Goal: Task Accomplishment & Management: Complete application form

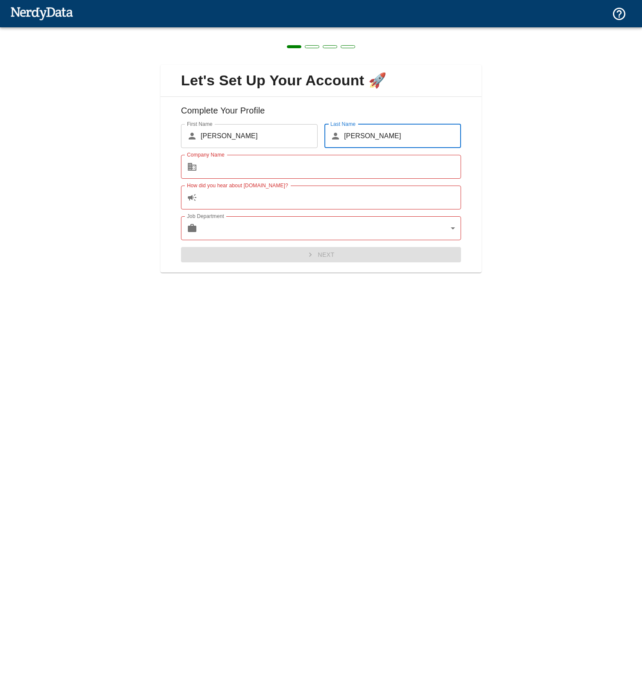
type input "Blanchard"
type input "i"
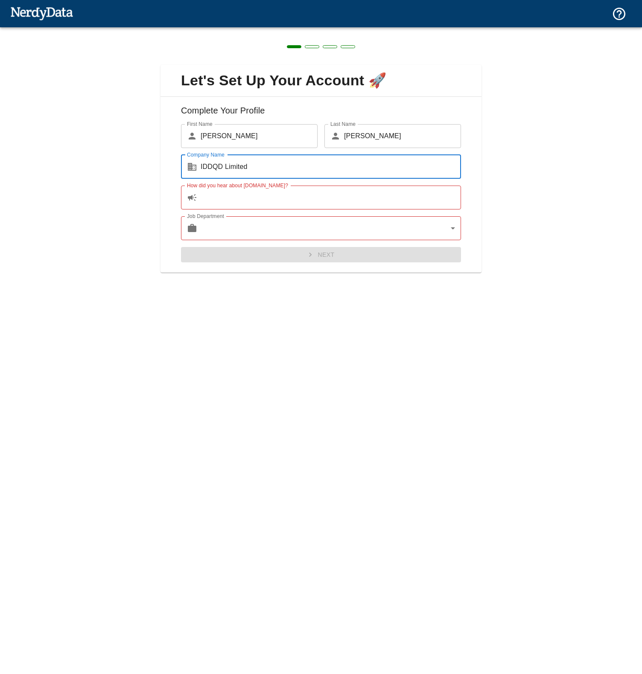
type input "IDDQD Limited"
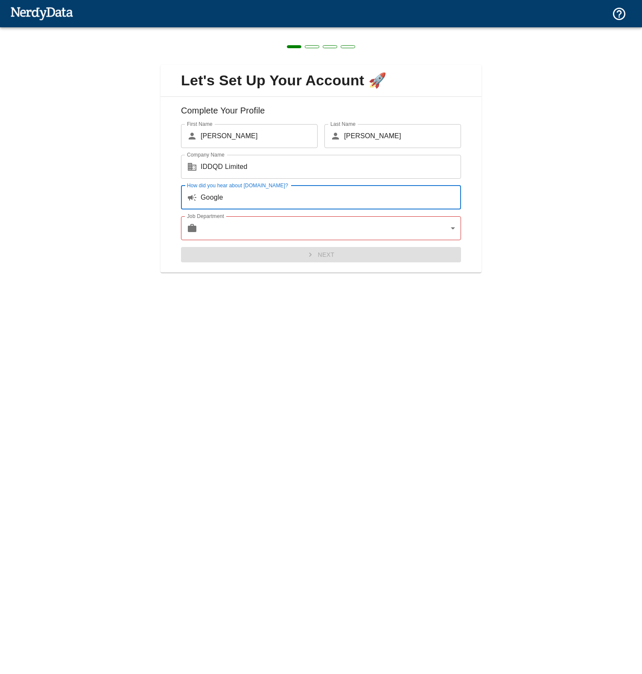
type input "Google"
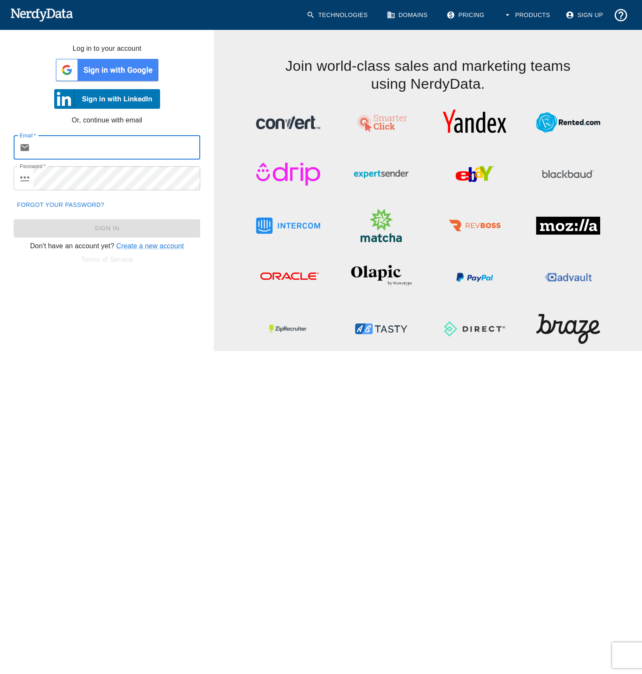
click at [340, 15] on link "Technologies" at bounding box center [337, 15] width 73 height 22
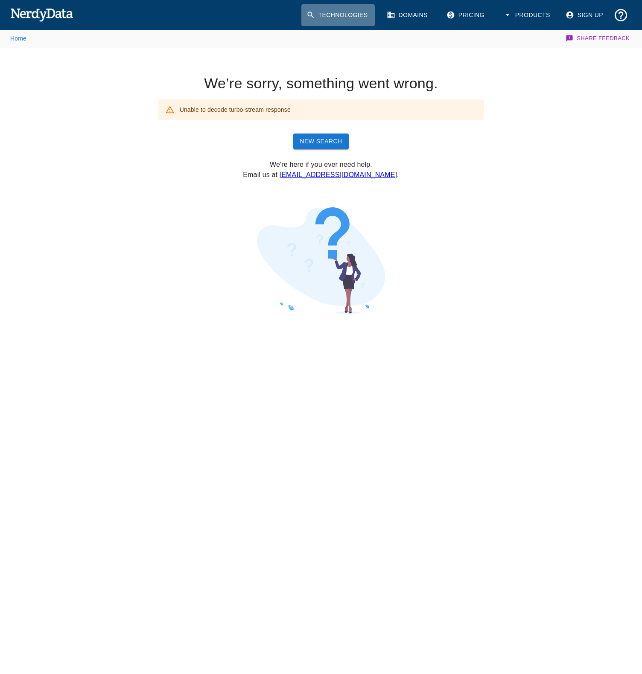
click at [340, 15] on link "Technologies" at bounding box center [337, 15] width 73 height 22
click at [332, 139] on link "New Search" at bounding box center [321, 142] width 56 height 16
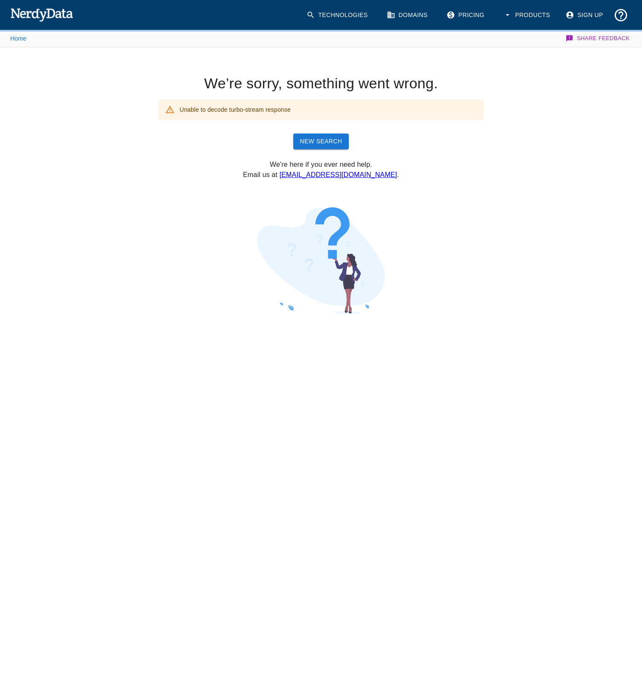
click at [332, 139] on link "New Search" at bounding box center [321, 142] width 56 height 16
click at [341, 3] on div "Technologies Domains Pricing Products Sign Up" at bounding box center [465, 14] width 334 height 35
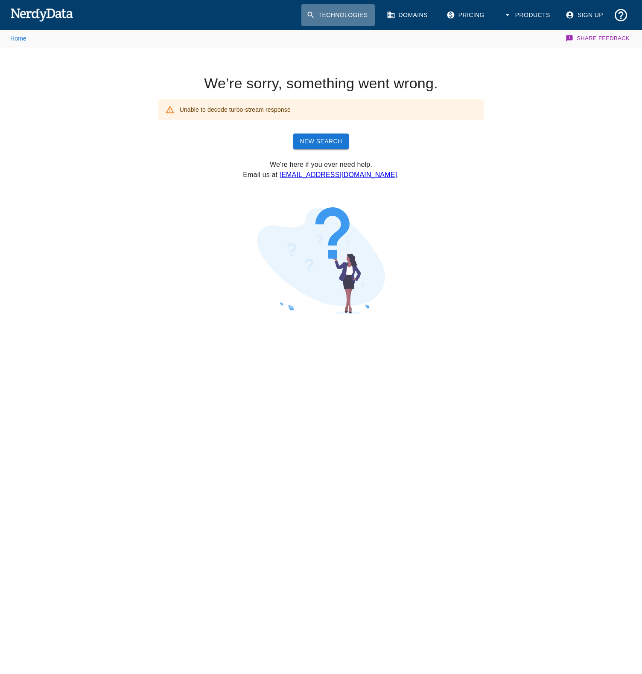
click at [321, 13] on link "Technologies" at bounding box center [337, 15] width 73 height 22
click at [417, 20] on link "Domains" at bounding box center [408, 15] width 53 height 22
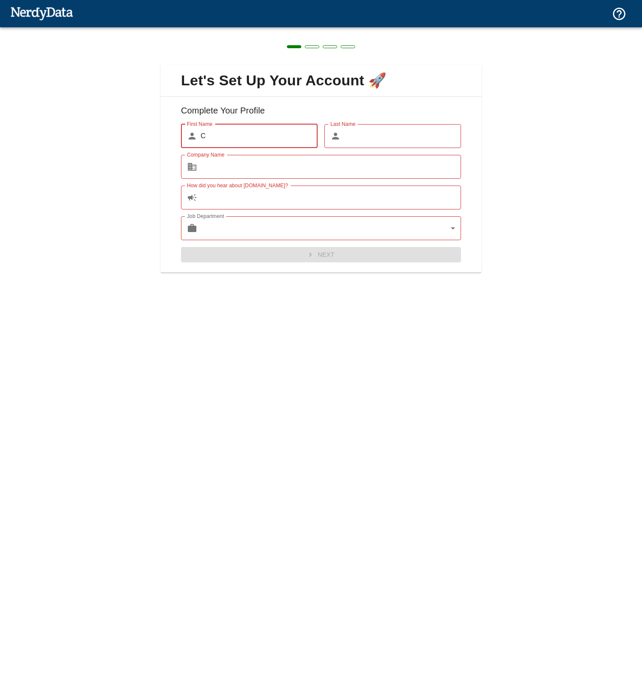
type input "C"
drag, startPoint x: 0, startPoint y: 0, endPoint x: 359, endPoint y: 130, distance: 382.1
click at [359, 130] on input "Last Name" at bounding box center [402, 136] width 117 height 24
type input "B"
click at [342, 154] on div "Company Name ​ Company Name" at bounding box center [317, 163] width 287 height 31
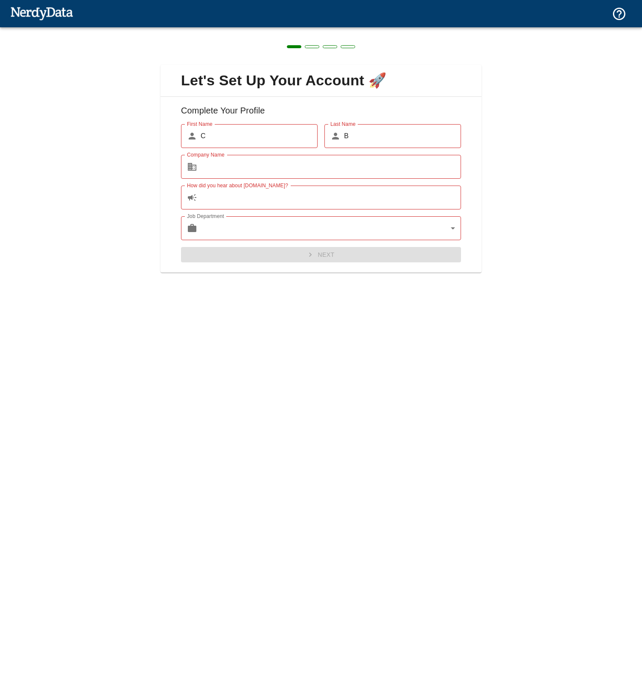
click at [340, 170] on input "Company Name" at bounding box center [331, 167] width 260 height 24
type input "D"
click at [333, 194] on input "How did you hear about [DOMAIN_NAME]?" at bounding box center [331, 198] width 260 height 24
type input "D"
click at [329, 30] on body "Technologies Domains Pricing Products Create a Report Create a list of websites…" at bounding box center [321, 15] width 642 height 30
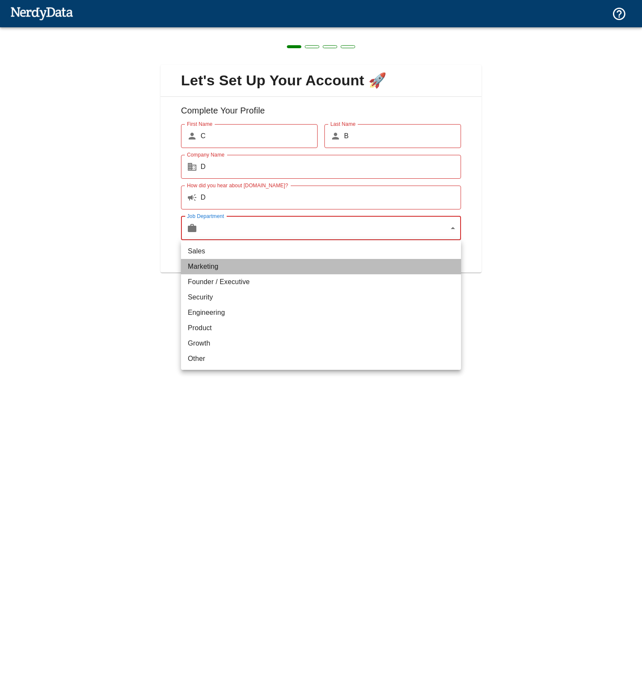
click at [329, 270] on li "Marketing" at bounding box center [321, 266] width 280 height 15
type input "marketing"
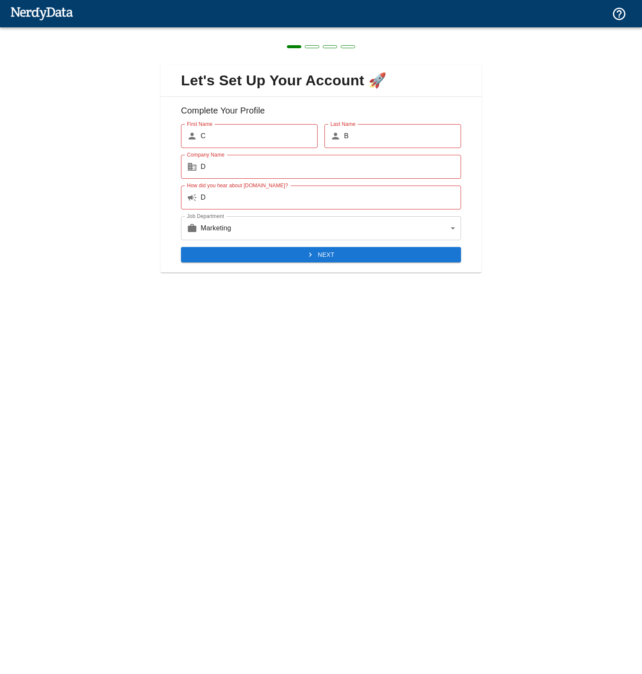
click at [322, 245] on div "Next" at bounding box center [317, 251] width 287 height 23
click at [323, 250] on button "Next" at bounding box center [321, 255] width 280 height 16
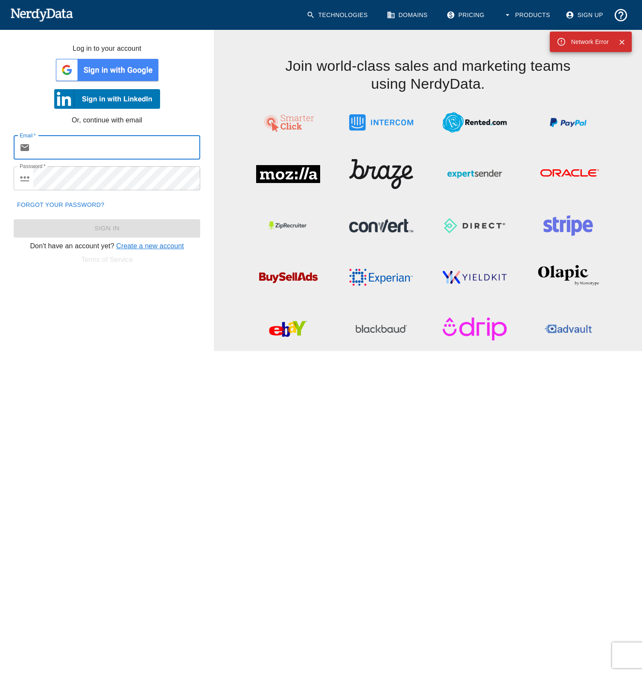
click at [156, 246] on link "Create a new account" at bounding box center [150, 245] width 68 height 7
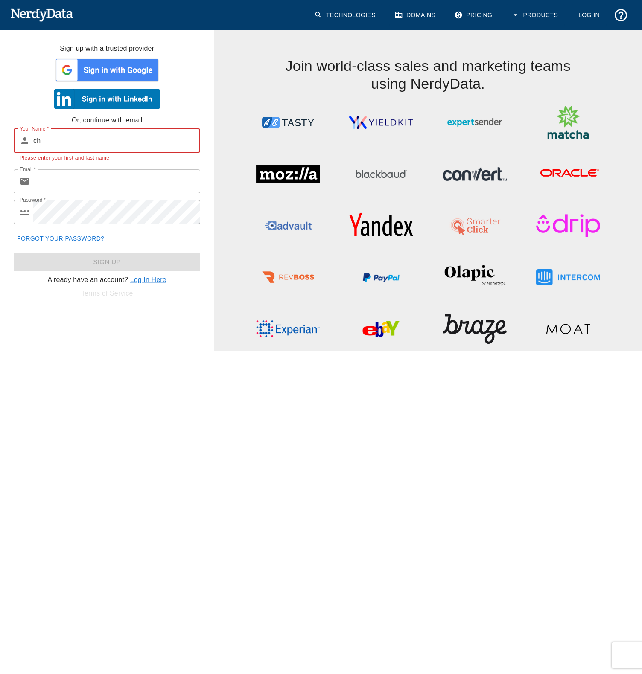
type input "c"
type input "CHrisot"
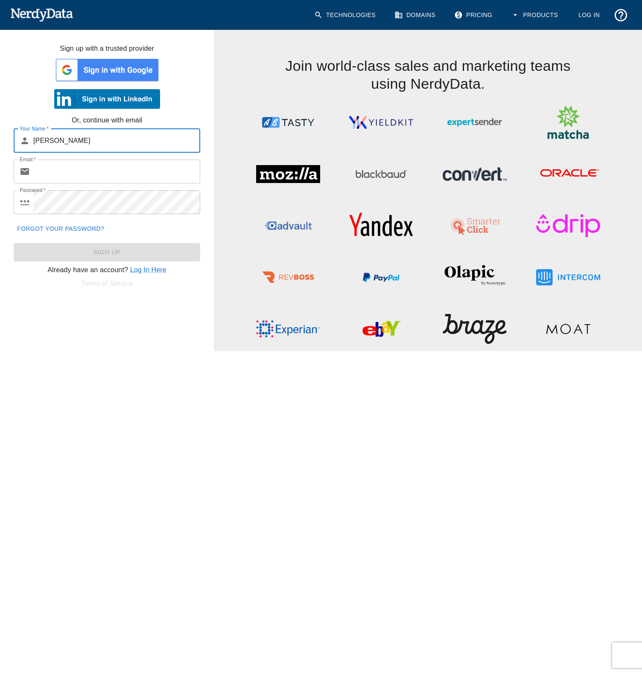
type input "Chris Blanchard"
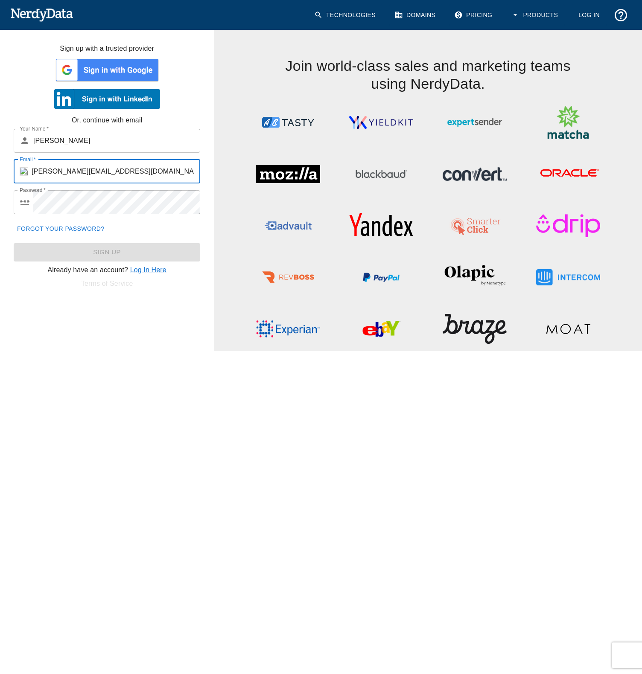
type input "chris@ideal-postcodes.co.uk"
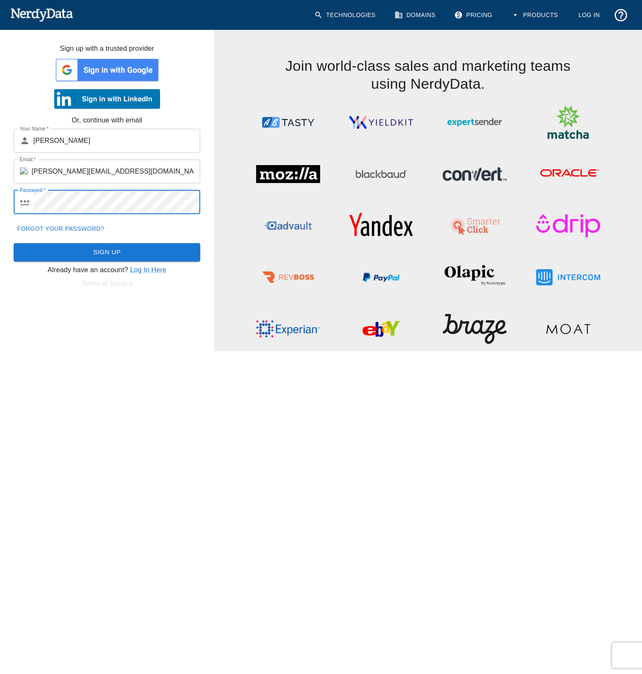
click at [107, 249] on button "Sign Up" at bounding box center [107, 252] width 187 height 18
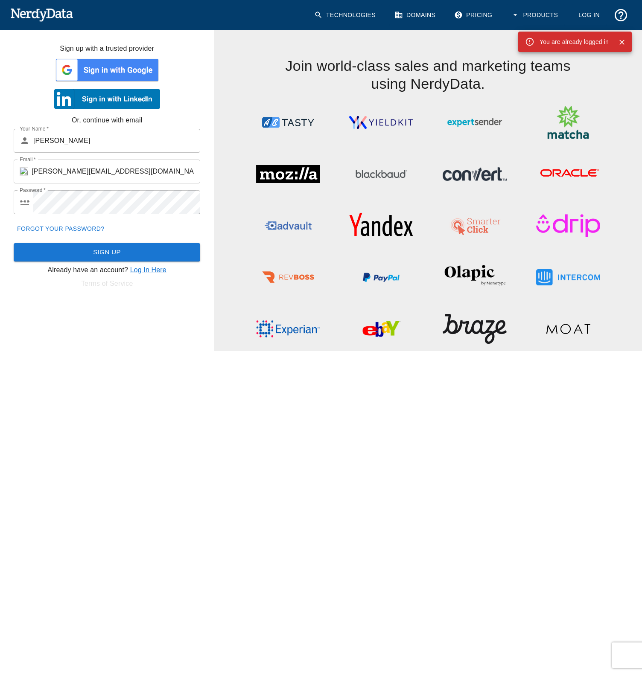
click at [582, 13] on link "Log In" at bounding box center [589, 15] width 35 height 22
click at [582, 10] on link "Log In" at bounding box center [589, 15] width 35 height 22
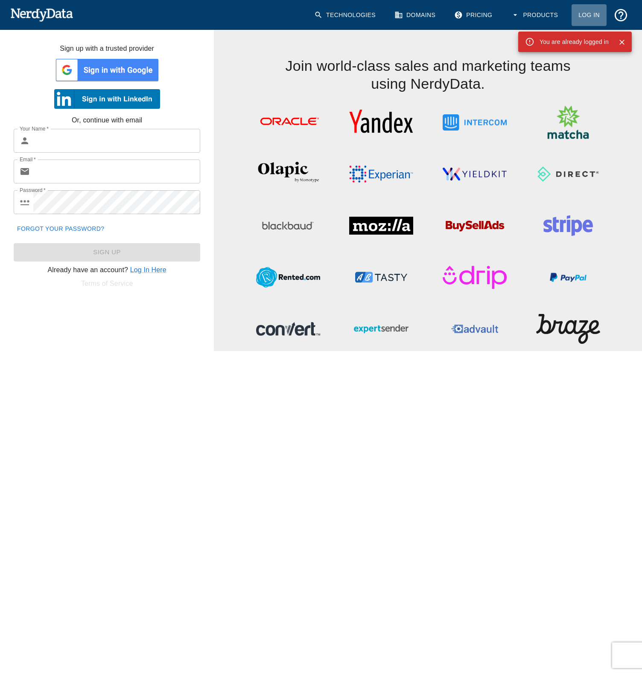
click at [582, 10] on link "Log In" at bounding box center [589, 15] width 35 height 22
click at [582, 9] on link "Log In" at bounding box center [589, 15] width 35 height 22
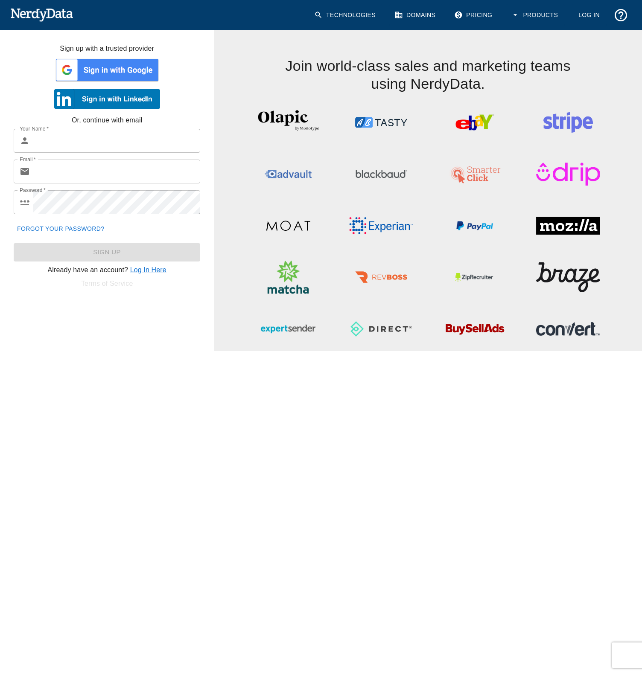
click at [112, 75] on img at bounding box center [107, 70] width 106 height 26
click at [142, 104] on img at bounding box center [107, 99] width 106 height 20
click at [132, 70] on img at bounding box center [107, 70] width 106 height 26
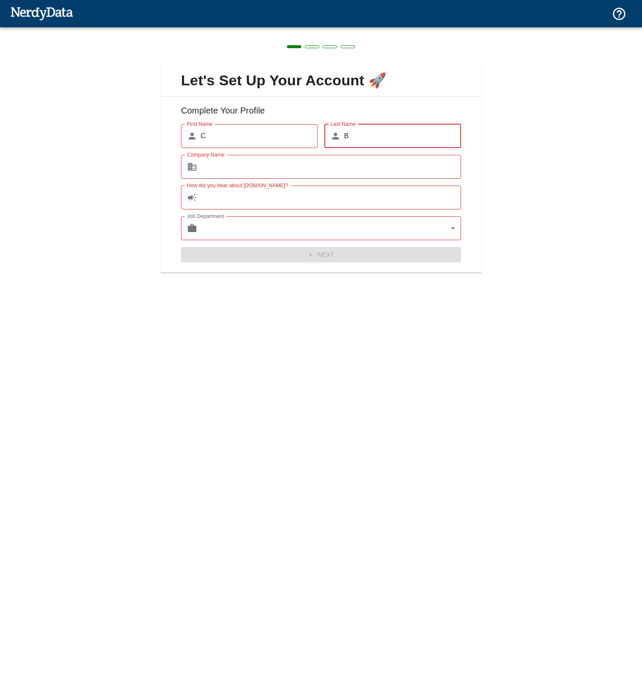
type input "B"
click at [327, 169] on input "Company Name" at bounding box center [331, 167] width 260 height 24
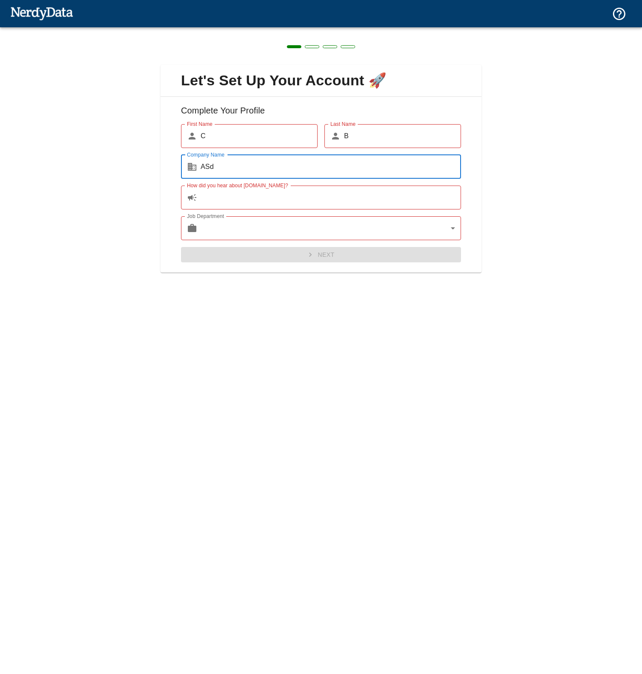
type input "ASd"
click at [316, 195] on input "How did you hear about [DOMAIN_NAME]?" at bounding box center [331, 198] width 260 height 24
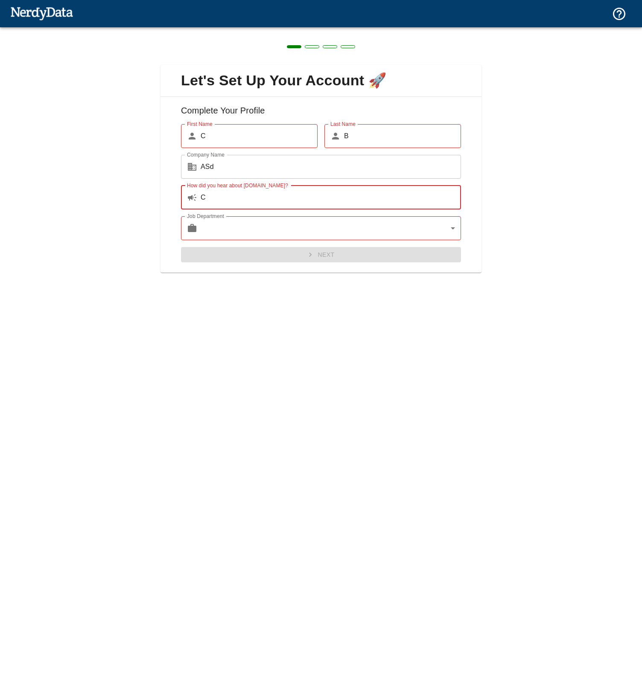
type input "C"
click at [314, 30] on body "Technologies Domains Pricing Products Create a Report Create a list of websites…" at bounding box center [321, 15] width 642 height 30
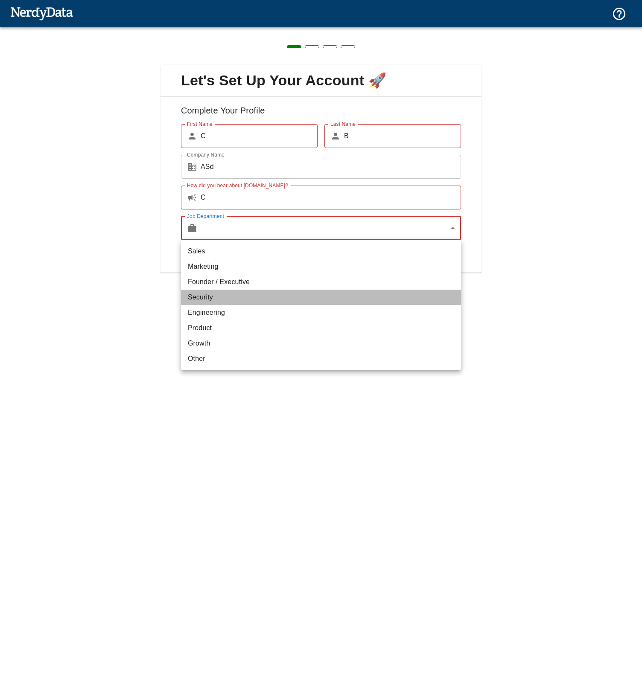
click at [310, 296] on li "Security" at bounding box center [321, 297] width 280 height 15
type input "security"
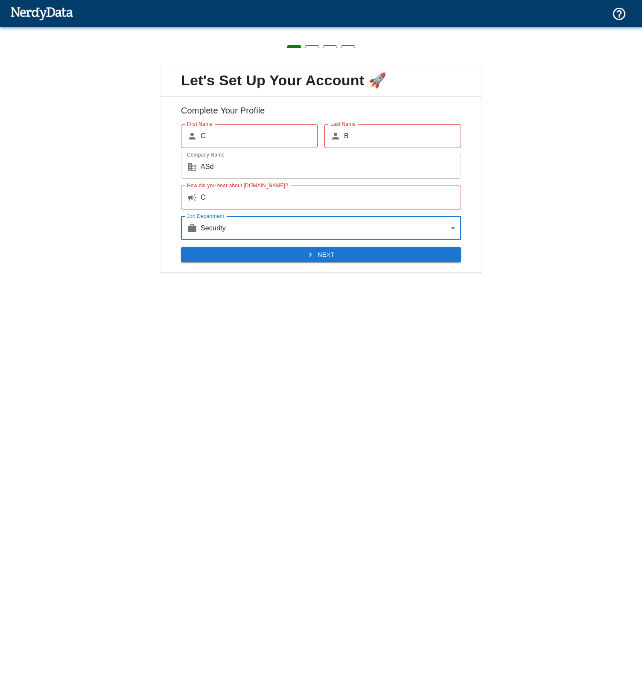
click at [291, 256] on button "Next" at bounding box center [321, 255] width 280 height 16
